Goal: Task Accomplishment & Management: Use online tool/utility

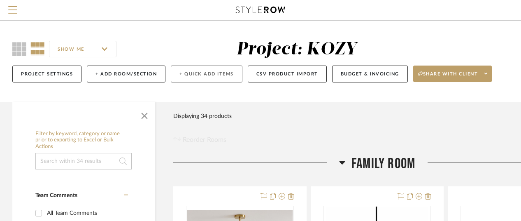
click at [215, 72] on button "+ Quick Add Items" at bounding box center [207, 73] width 72 height 17
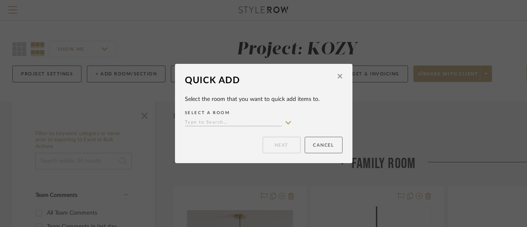
click at [324, 146] on button "Cancel" at bounding box center [324, 145] width 38 height 16
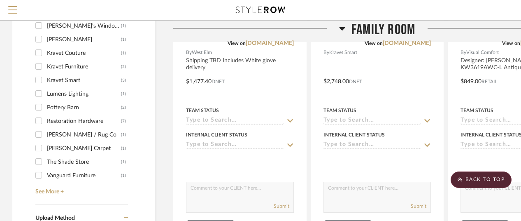
scroll to position [700, 0]
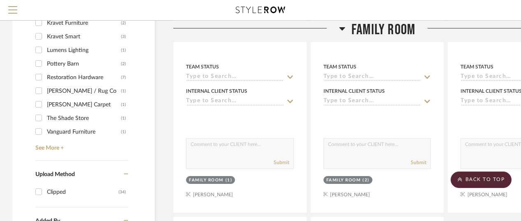
click at [60, 60] on div "Pottery Barn" at bounding box center [84, 63] width 74 height 13
click at [45, 60] on input "Pottery Barn (2)" at bounding box center [38, 63] width 13 height 13
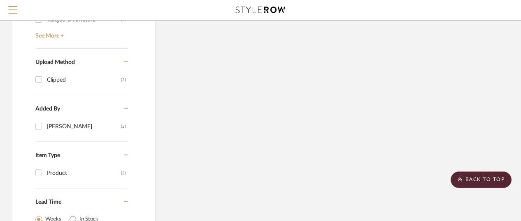
scroll to position [588, 0]
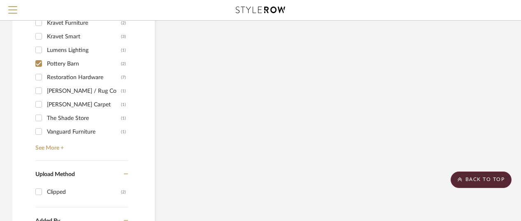
click at [124, 59] on div "(2)" at bounding box center [123, 63] width 5 height 13
click at [45, 59] on input "Pottery Barn (2)" at bounding box center [38, 63] width 13 height 13
checkbox input "false"
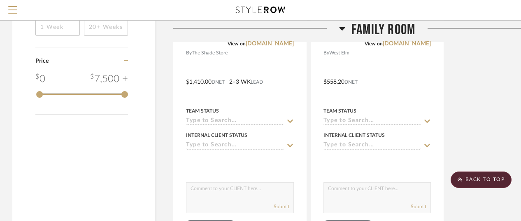
scroll to position [1145, 0]
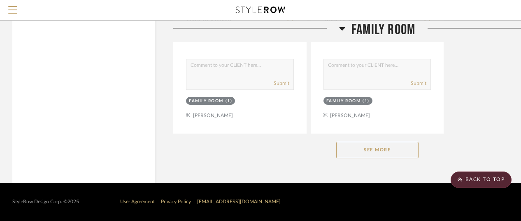
click at [383, 149] on button "See More" at bounding box center [377, 150] width 82 height 16
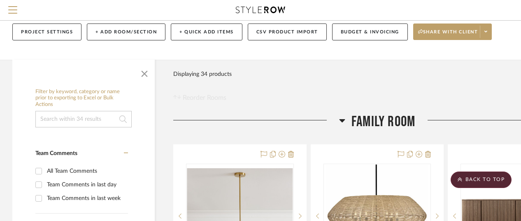
scroll to position [0, 0]
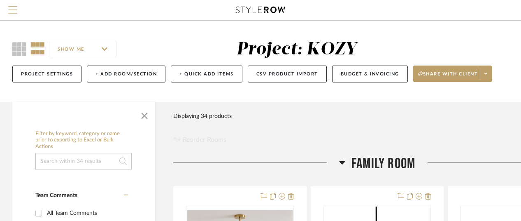
click at [13, 7] on span "Menu" at bounding box center [12, 12] width 9 height 12
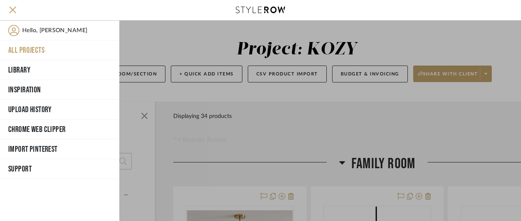
click at [36, 45] on button "All Projects" at bounding box center [59, 50] width 119 height 20
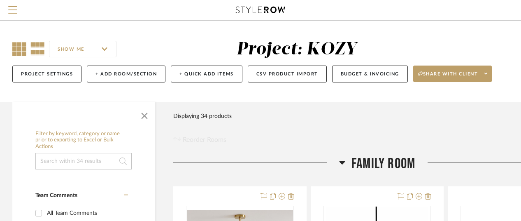
click at [18, 45] on icon at bounding box center [19, 49] width 14 height 14
click at [36, 48] on icon at bounding box center [37, 49] width 14 height 14
click at [105, 49] on input "SHOW ME" at bounding box center [83, 49] width 68 height 16
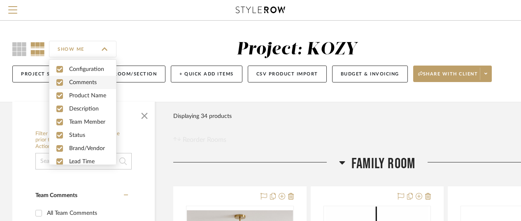
scroll to position [22, 0]
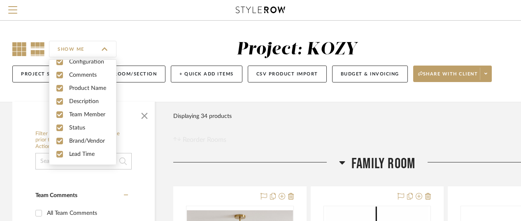
click at [17, 47] on icon at bounding box center [19, 49] width 14 height 14
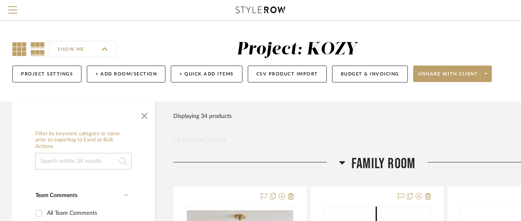
checkbox input "false"
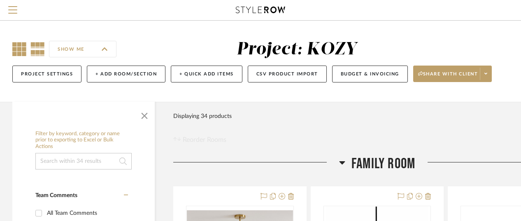
checkbox input "false"
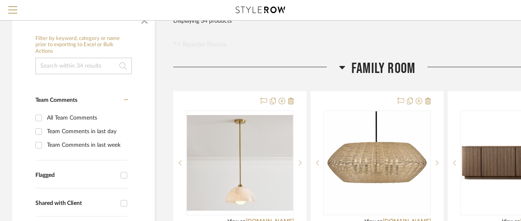
scroll to position [82, 0]
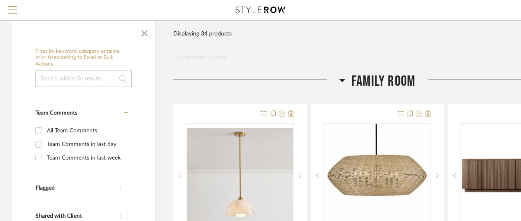
click at [52, 78] on input at bounding box center [83, 78] width 96 height 16
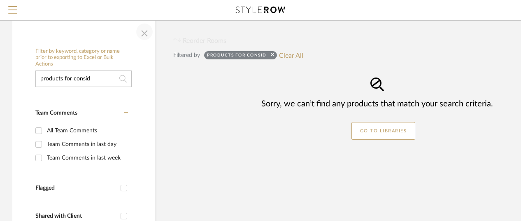
type input "products for consid"
click at [151, 31] on span "button" at bounding box center [145, 32] width 20 height 20
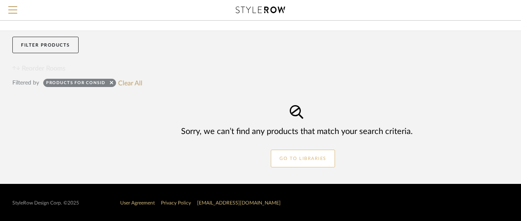
click at [301, 156] on link "GO TO LIBRARIES" at bounding box center [303, 158] width 64 height 18
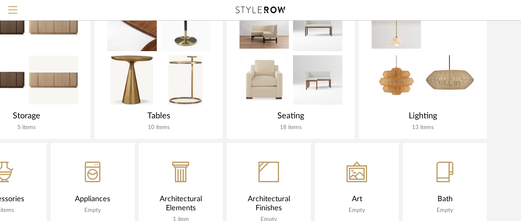
scroll to position [288, 72]
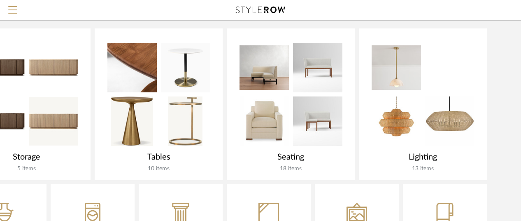
click at [309, 118] on img at bounding box center [317, 120] width 49 height 49
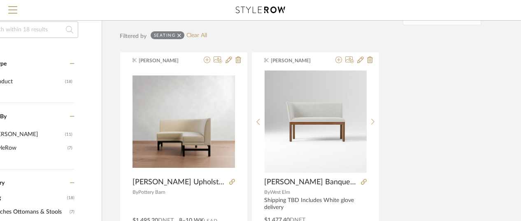
scroll to position [124, 72]
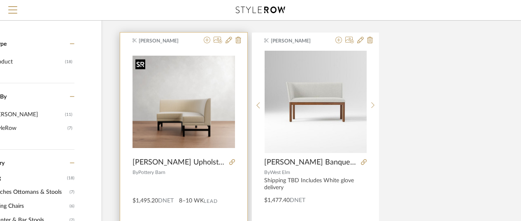
click at [187, 120] on img "0" at bounding box center [184, 102] width 103 height 92
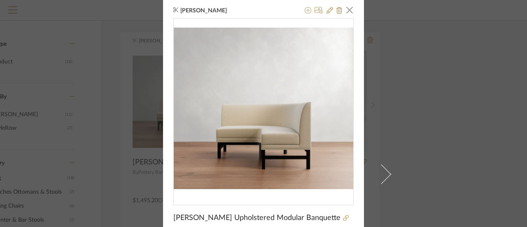
scroll to position [0, 0]
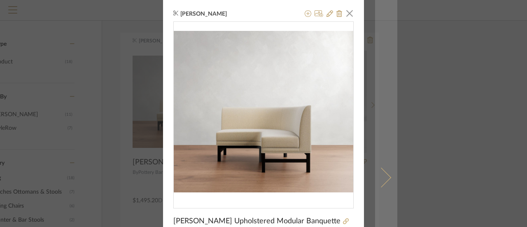
click at [382, 174] on span at bounding box center [381, 177] width 20 height 20
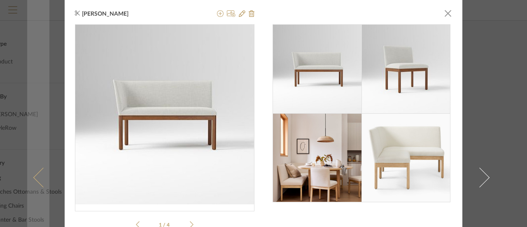
click at [32, 173] on link at bounding box center [38, 177] width 22 height 355
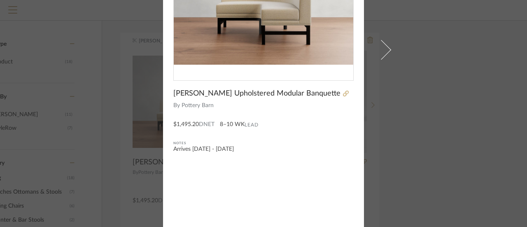
scroll to position [86, 0]
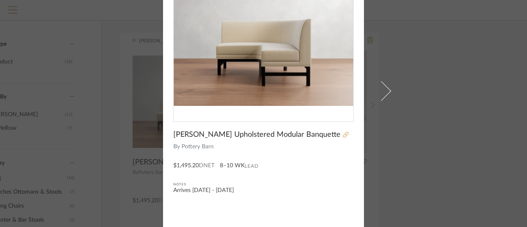
click at [343, 132] on icon at bounding box center [346, 135] width 6 height 6
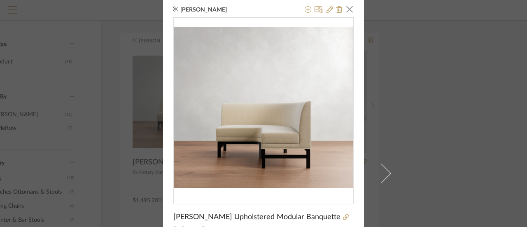
scroll to position [0, 0]
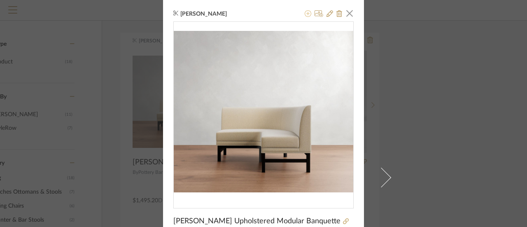
click at [306, 13] on icon at bounding box center [308, 13] width 7 height 7
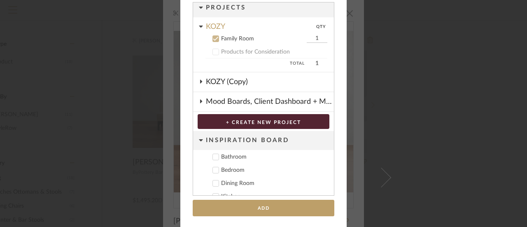
scroll to position [145, 0]
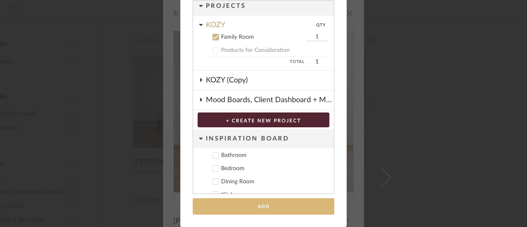
click at [259, 203] on button "Add" at bounding box center [264, 206] width 142 height 17
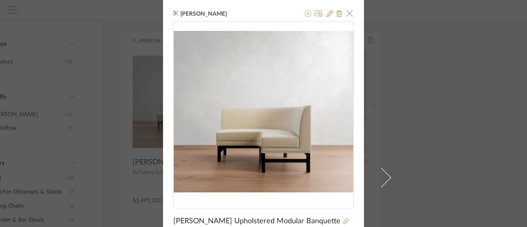
click at [346, 12] on span "button" at bounding box center [349, 13] width 16 height 16
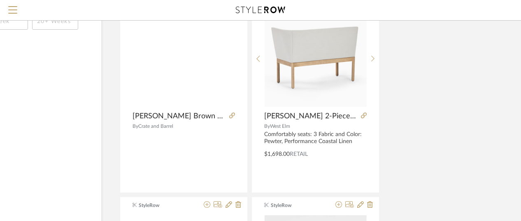
scroll to position [782, 72]
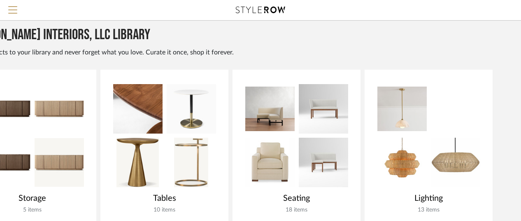
scroll to position [288, 66]
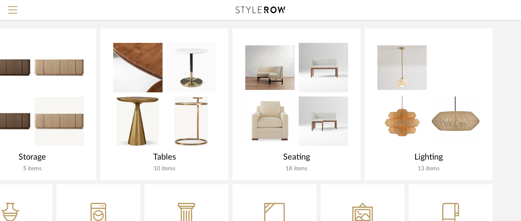
click at [457, 87] on img at bounding box center [455, 67] width 49 height 49
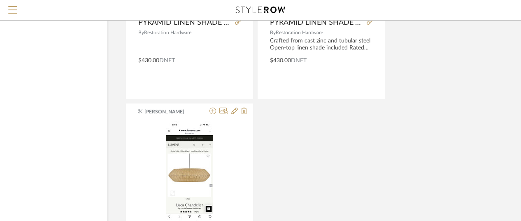
scroll to position [1318, 66]
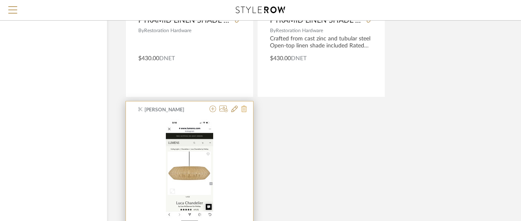
click at [243, 105] on icon at bounding box center [244, 108] width 6 height 7
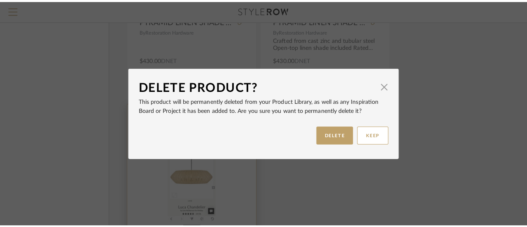
scroll to position [0, 0]
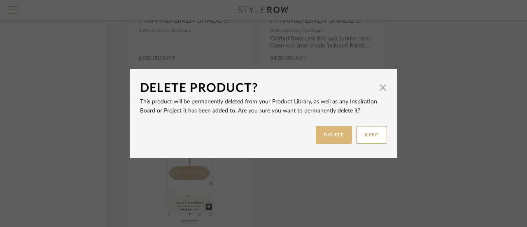
click at [333, 133] on button "DELETE" at bounding box center [334, 135] width 36 height 18
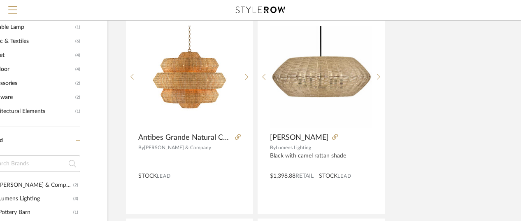
scroll to position [341, 66]
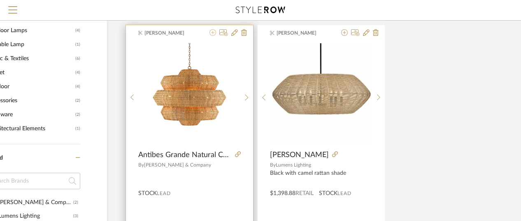
click at [214, 33] on icon at bounding box center [213, 32] width 7 height 7
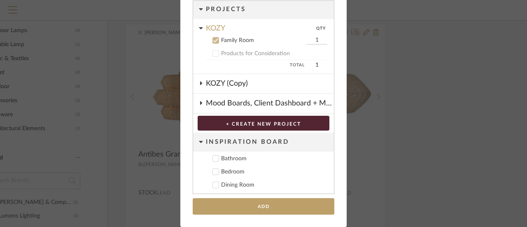
scroll to position [0, 0]
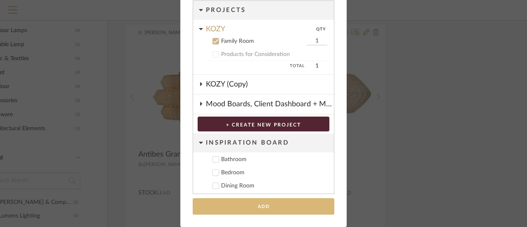
click at [257, 203] on button "Add" at bounding box center [264, 206] width 142 height 17
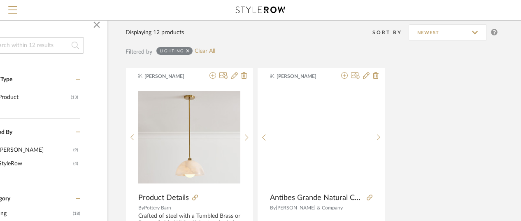
scroll to position [135, 66]
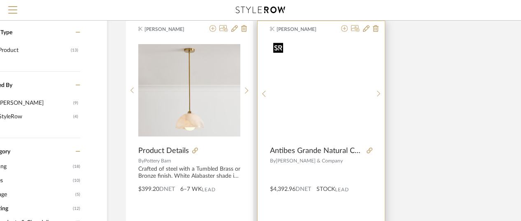
click at [320, 103] on img "0" at bounding box center [322, 90] width 102 height 102
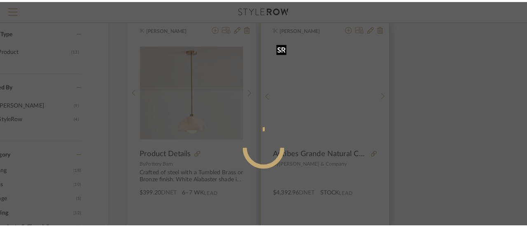
scroll to position [0, 0]
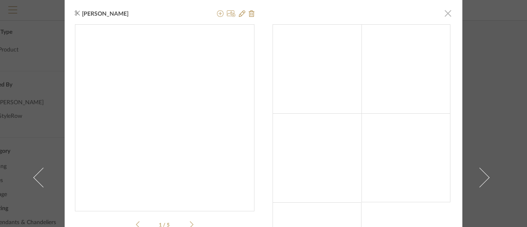
click at [446, 12] on span "button" at bounding box center [448, 13] width 16 height 16
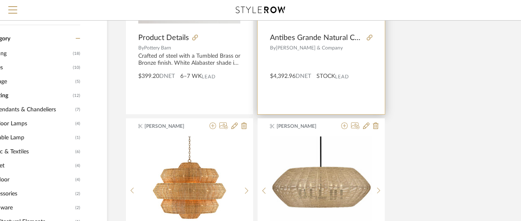
scroll to position [300, 66]
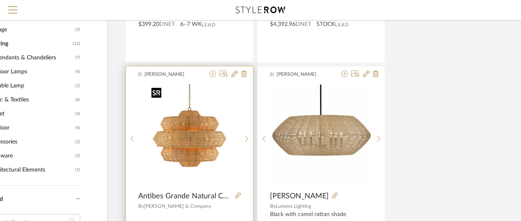
click at [208, 127] on img "0" at bounding box center [189, 135] width 82 height 103
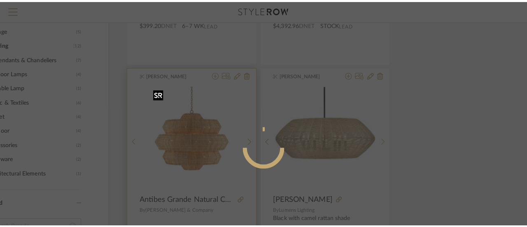
scroll to position [0, 0]
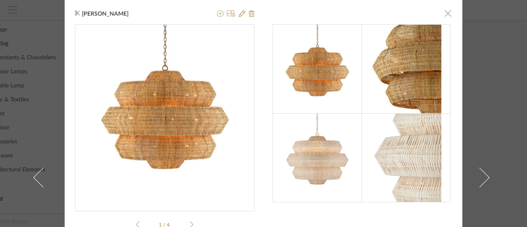
click at [445, 12] on span "button" at bounding box center [448, 13] width 16 height 16
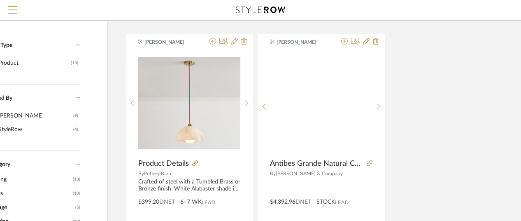
scroll to position [94, 66]
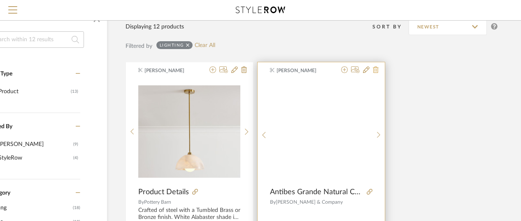
click at [376, 68] on icon at bounding box center [376, 69] width 6 height 7
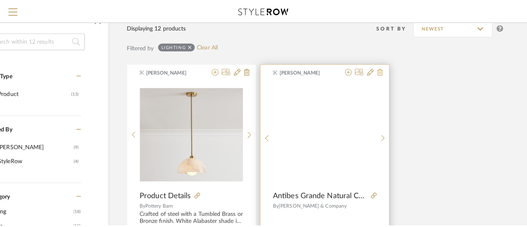
scroll to position [0, 0]
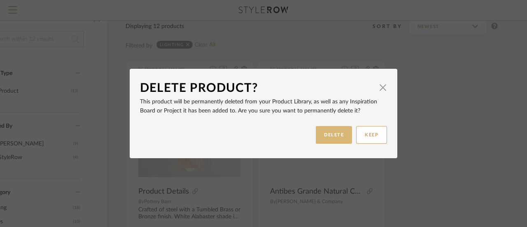
click at [333, 135] on button "DELETE" at bounding box center [334, 135] width 36 height 18
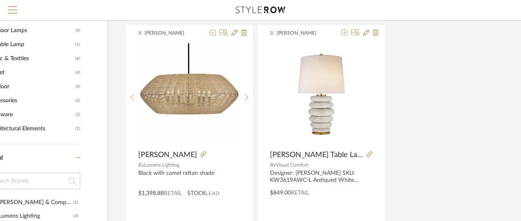
scroll to position [506, 66]
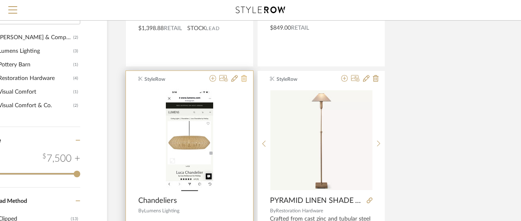
click at [245, 77] on icon at bounding box center [244, 78] width 6 height 7
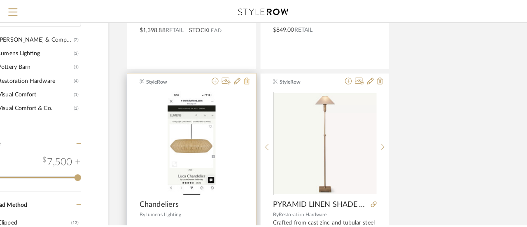
scroll to position [0, 0]
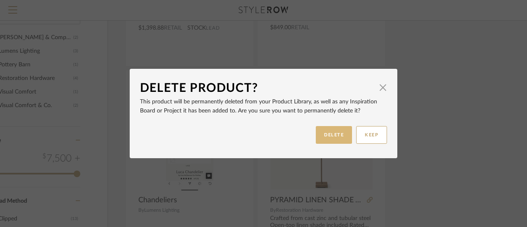
click at [334, 131] on button "DELETE" at bounding box center [334, 135] width 36 height 18
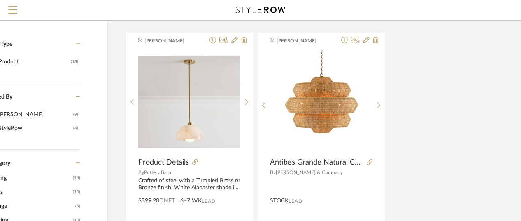
scroll to position [0, 66]
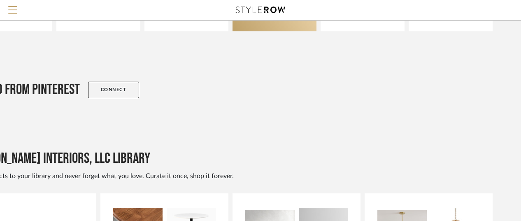
scroll to position [247, 66]
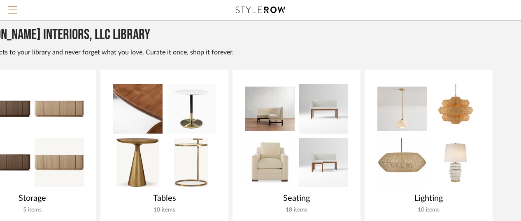
click at [193, 103] on img at bounding box center [191, 108] width 49 height 49
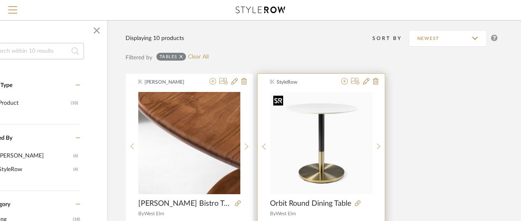
scroll to position [124, 66]
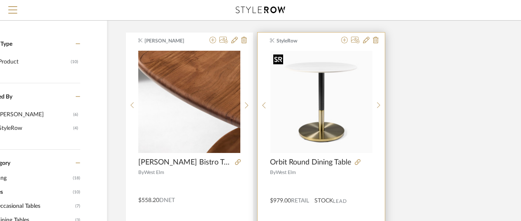
click at [323, 121] on img "0" at bounding box center [322, 102] width 102 height 102
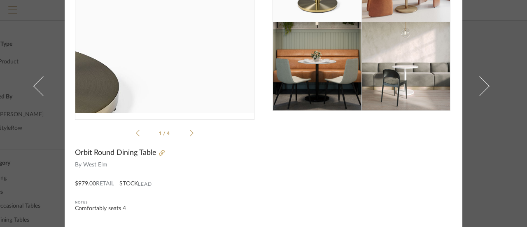
scroll to position [124, 0]
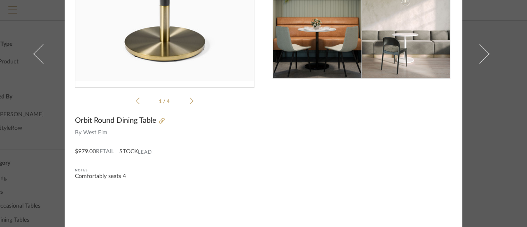
click at [190, 98] on icon at bounding box center [192, 100] width 4 height 7
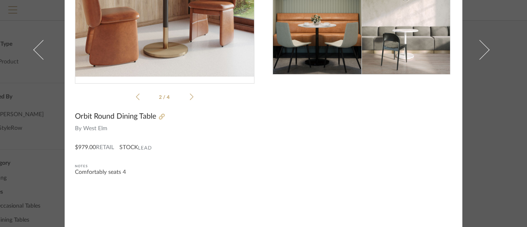
scroll to position [0, 0]
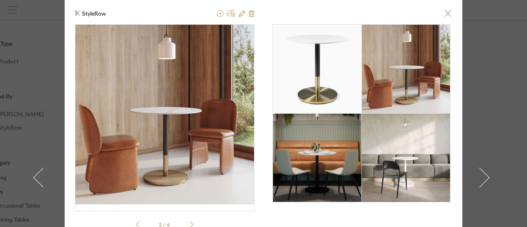
click at [444, 13] on span "button" at bounding box center [448, 13] width 16 height 16
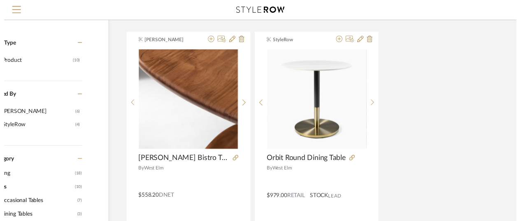
scroll to position [124, 66]
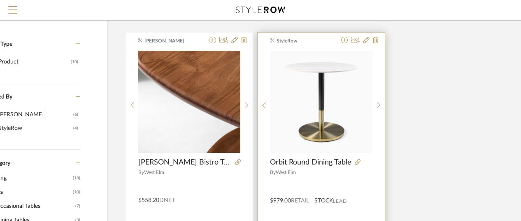
click at [311, 164] on span "Orbit Round Dining Table" at bounding box center [311, 162] width 82 height 9
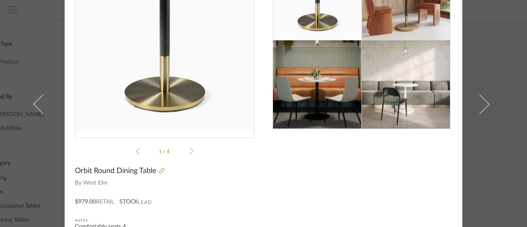
scroll to position [0, 0]
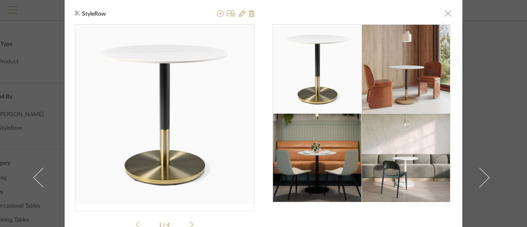
click at [447, 11] on span "button" at bounding box center [448, 13] width 16 height 16
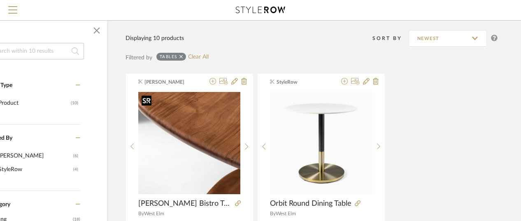
scroll to position [0, 66]
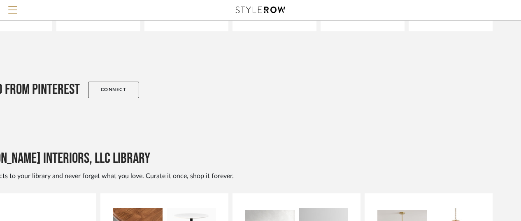
scroll to position [0, 66]
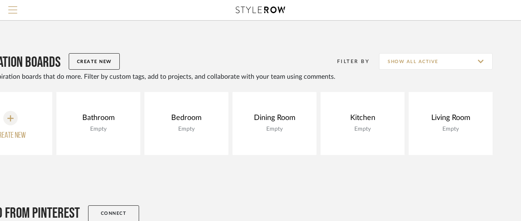
click at [9, 5] on button "Menu" at bounding box center [13, 10] width 26 height 20
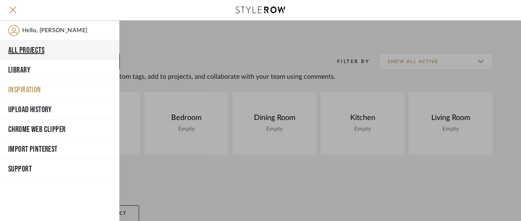
click at [38, 47] on button "All Projects" at bounding box center [59, 50] width 119 height 20
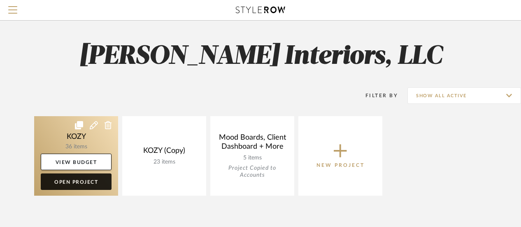
click at [73, 179] on link "Open Project" at bounding box center [76, 181] width 71 height 16
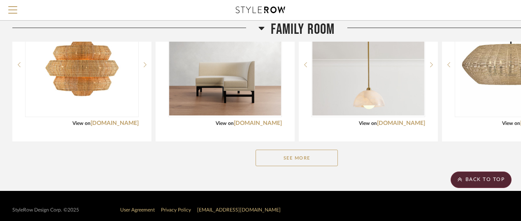
scroll to position [200, 0]
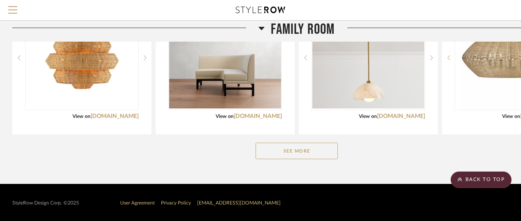
click at [291, 147] on button "See More" at bounding box center [297, 150] width 82 height 16
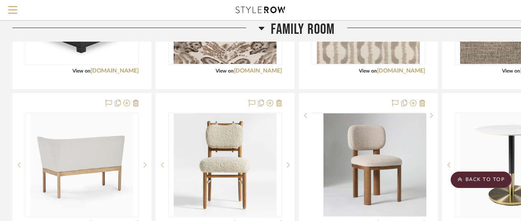
scroll to position [1417, 0]
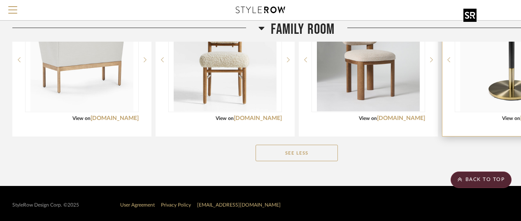
click at [490, 70] on img "0" at bounding box center [511, 59] width 103 height 103
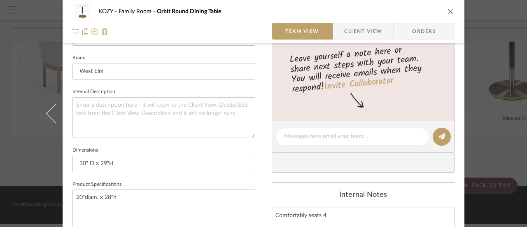
scroll to position [288, 0]
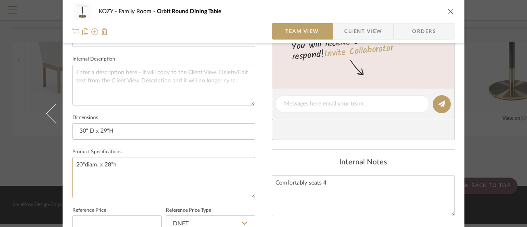
drag, startPoint x: 114, startPoint y: 163, endPoint x: 61, endPoint y: 161, distance: 53.6
click at [63, 161] on div "KOZY Family Room Orbit Round Dining Table Team View Client View Orders 1 / 4 Te…" at bounding box center [264, 98] width 402 height 760
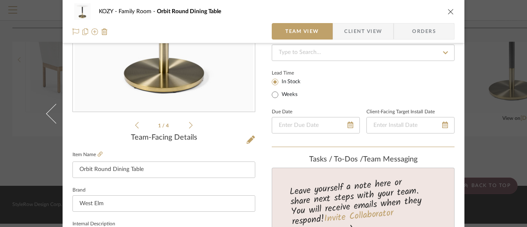
scroll to position [0, 0]
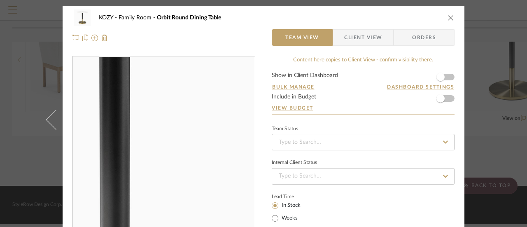
click at [177, 126] on img "0" at bounding box center [164, 146] width 179 height 179
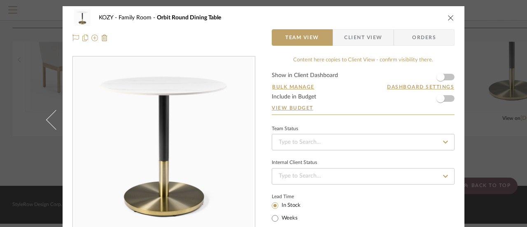
click at [211, 132] on img "0" at bounding box center [164, 146] width 179 height 179
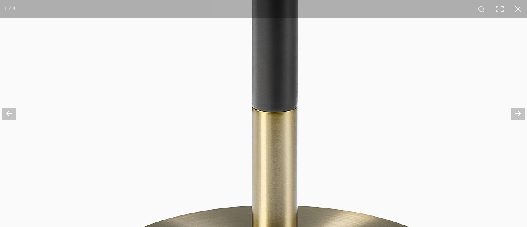
click at [359, 36] on img at bounding box center [274, 42] width 823 height 823
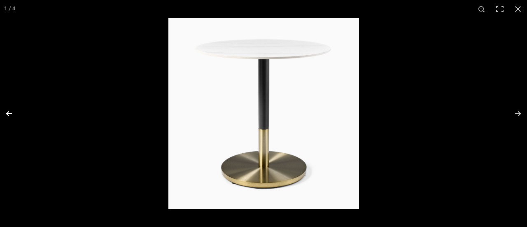
click at [7, 111] on button at bounding box center [14, 113] width 29 height 41
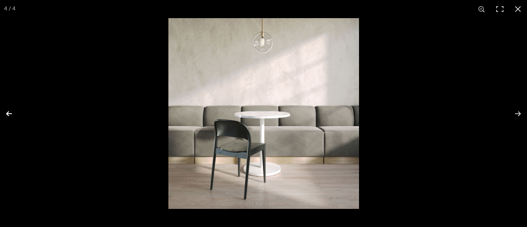
click at [5, 111] on button at bounding box center [14, 113] width 29 height 41
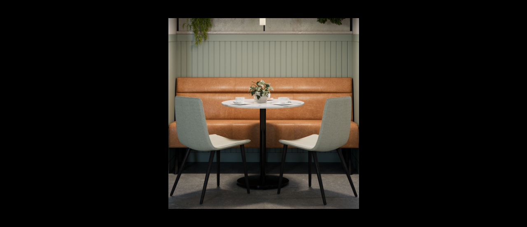
click at [4, 111] on button at bounding box center [14, 113] width 29 height 41
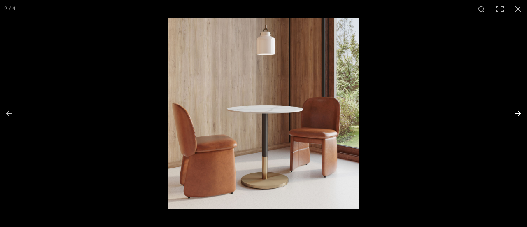
click at [519, 112] on button at bounding box center [512, 113] width 29 height 41
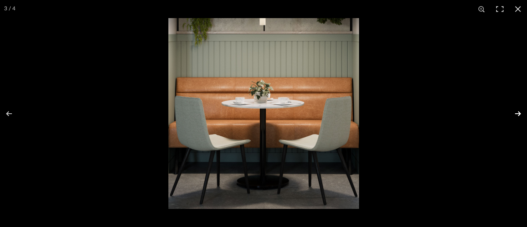
click at [519, 112] on button at bounding box center [512, 113] width 29 height 41
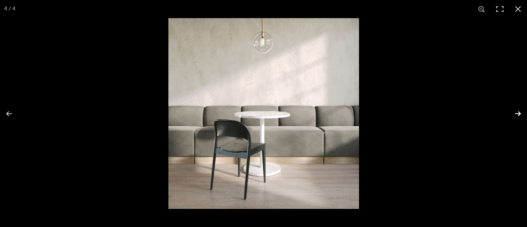
click at [519, 112] on button at bounding box center [512, 113] width 29 height 41
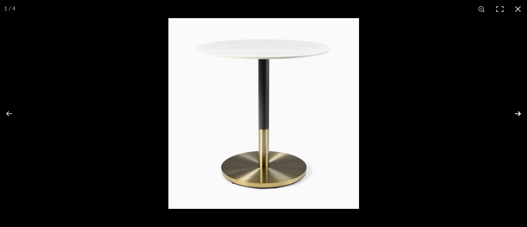
click at [519, 112] on button at bounding box center [512, 113] width 29 height 41
